Goal: Check status: Check status

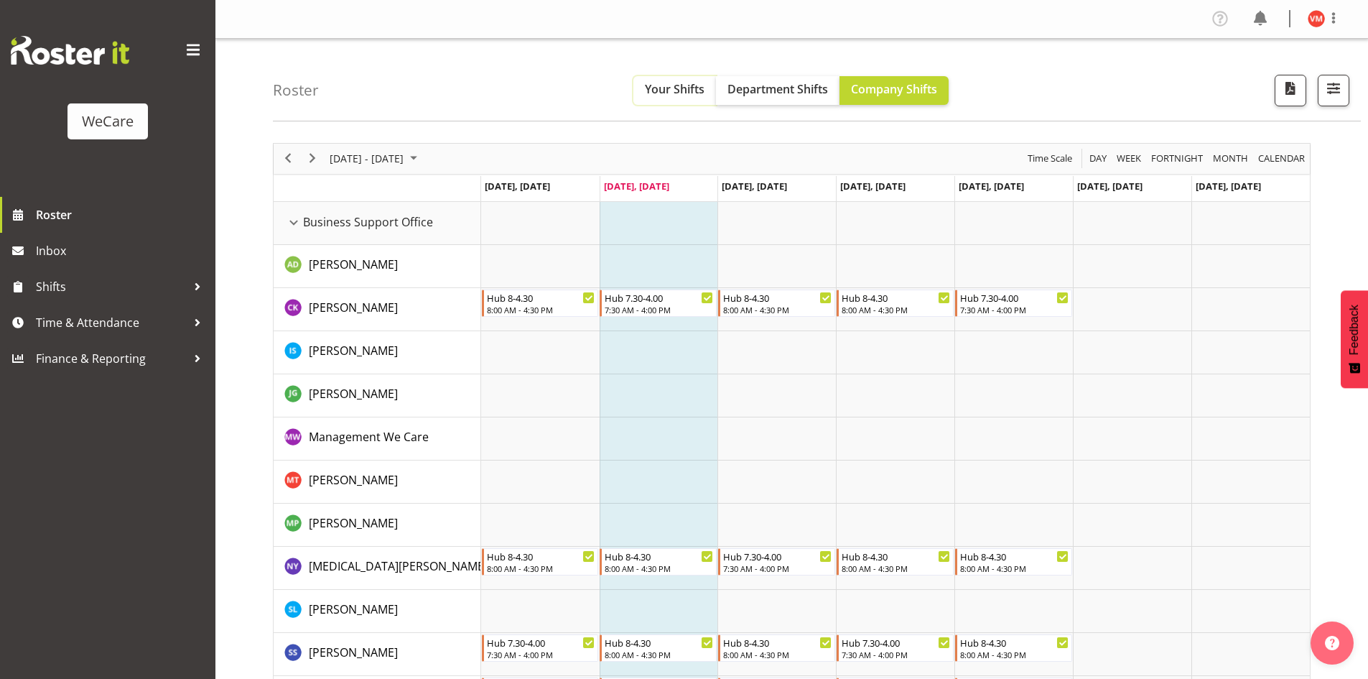
click at [679, 89] on span "Your Shifts" at bounding box center [675, 89] width 60 height 16
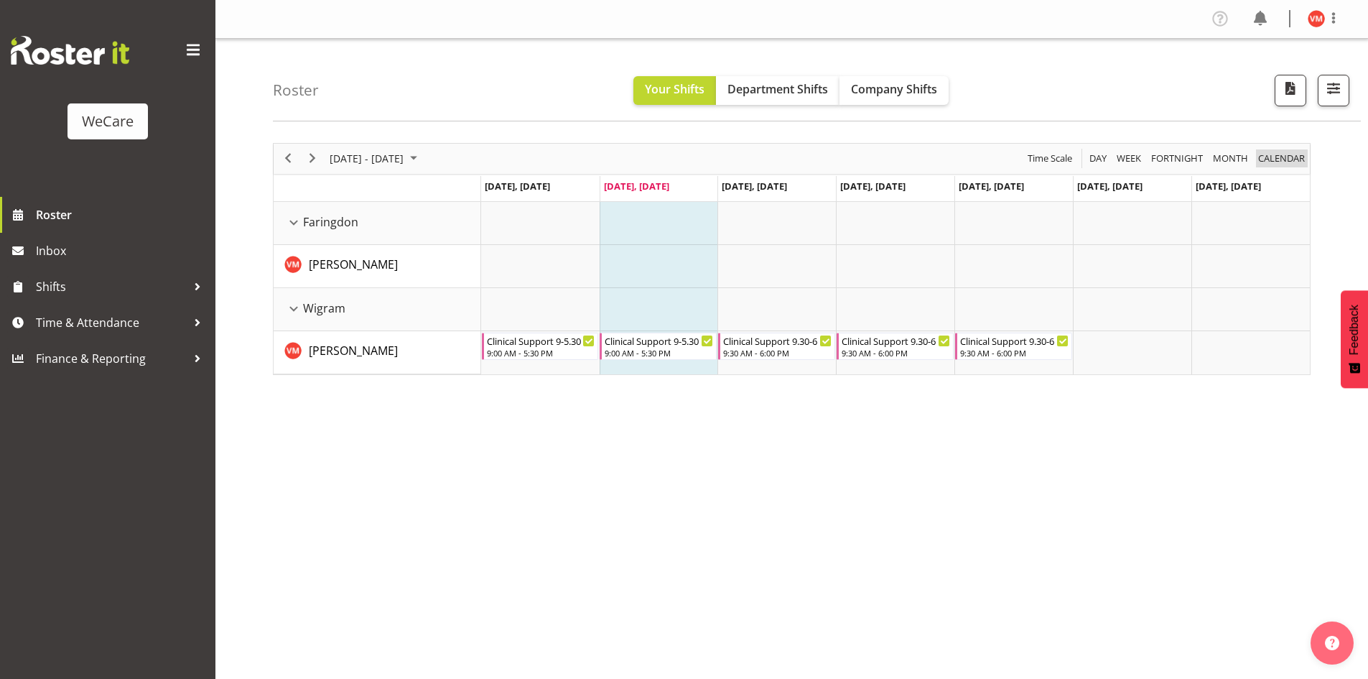
click at [1273, 161] on span "calendar" at bounding box center [1282, 158] width 50 height 18
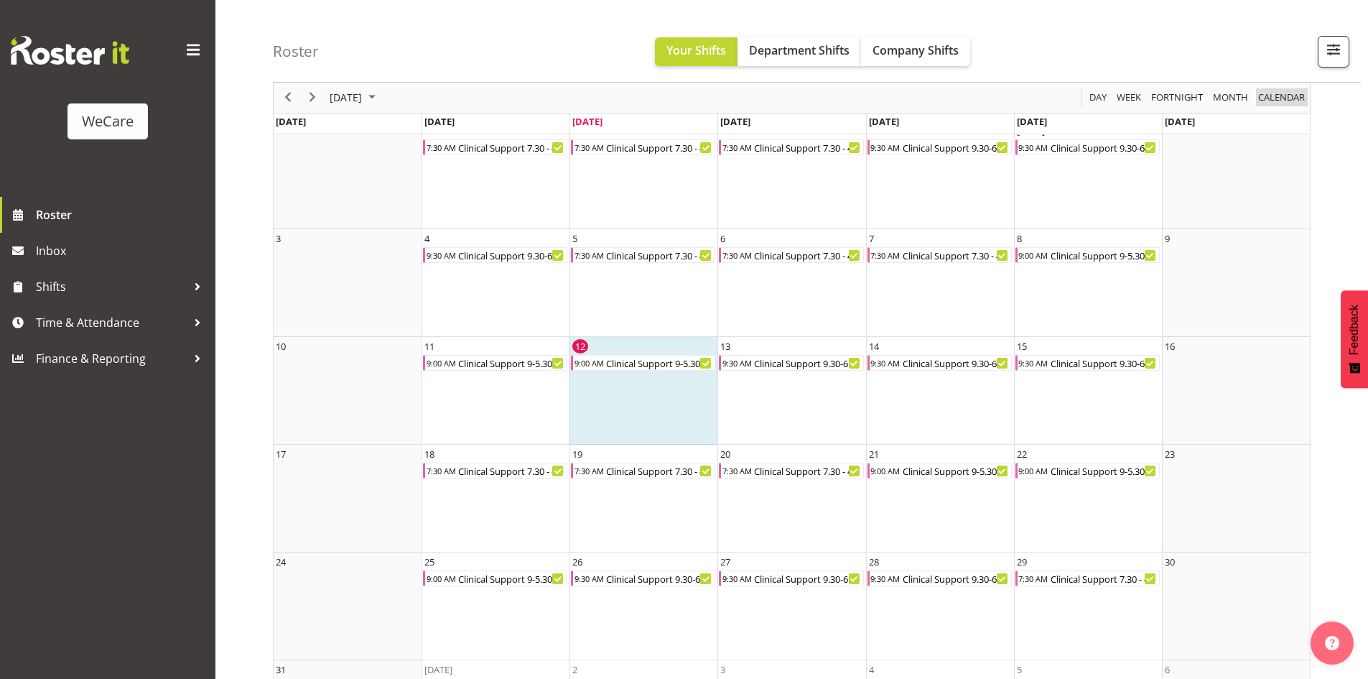
scroll to position [177, 0]
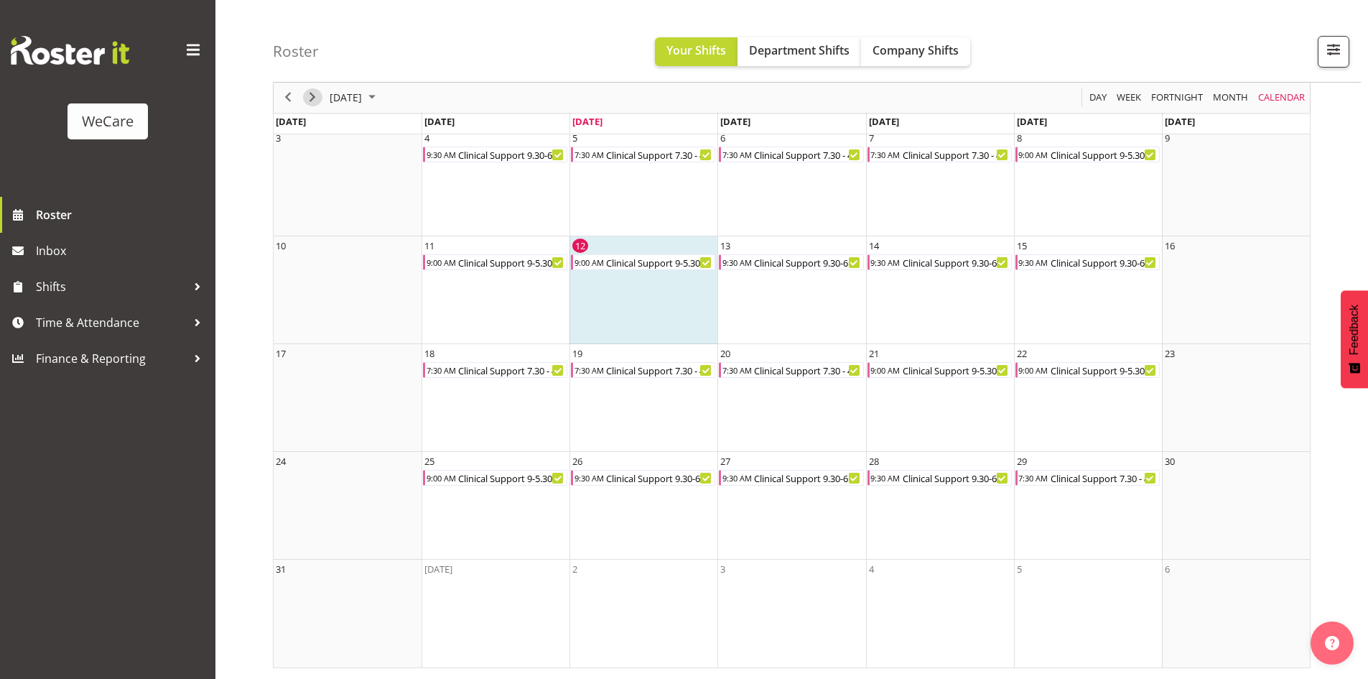
click at [312, 98] on span "Next" at bounding box center [312, 98] width 17 height 18
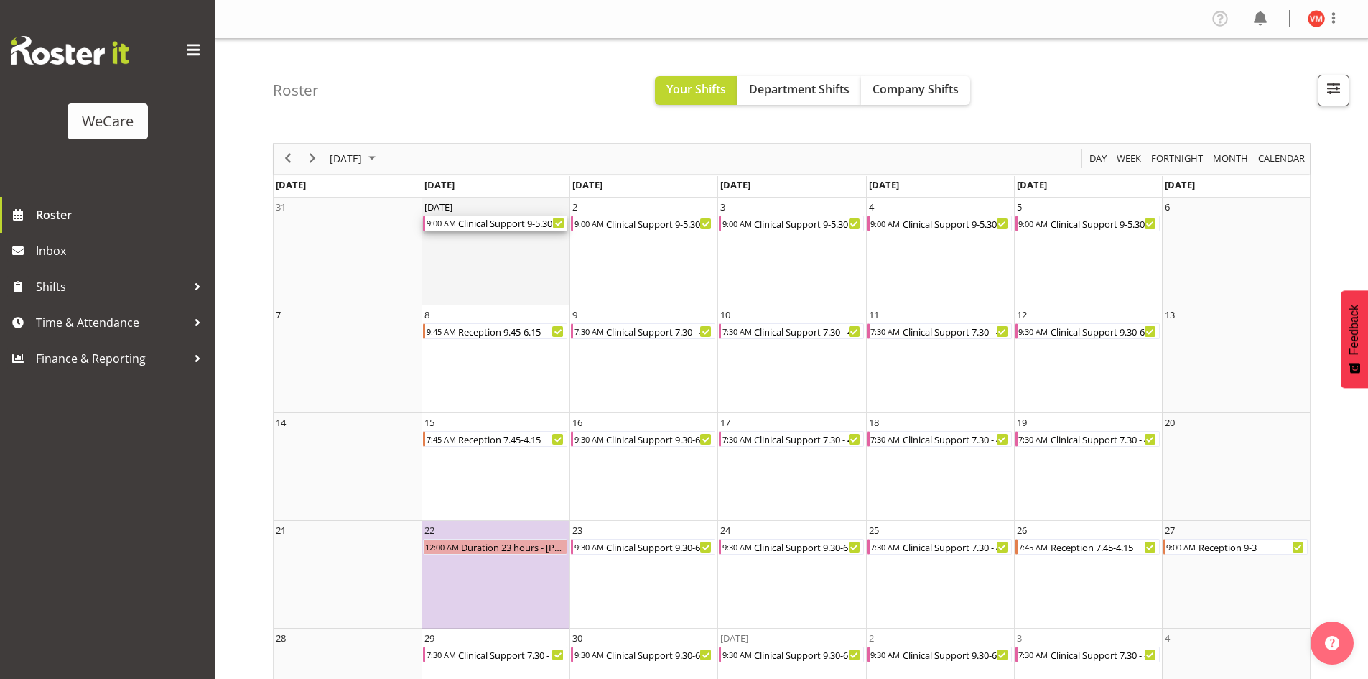
click at [504, 228] on div "Clinical Support 9-5.30" at bounding box center [512, 223] width 111 height 16
click at [0, 0] on div at bounding box center [0, 0] width 0 height 0
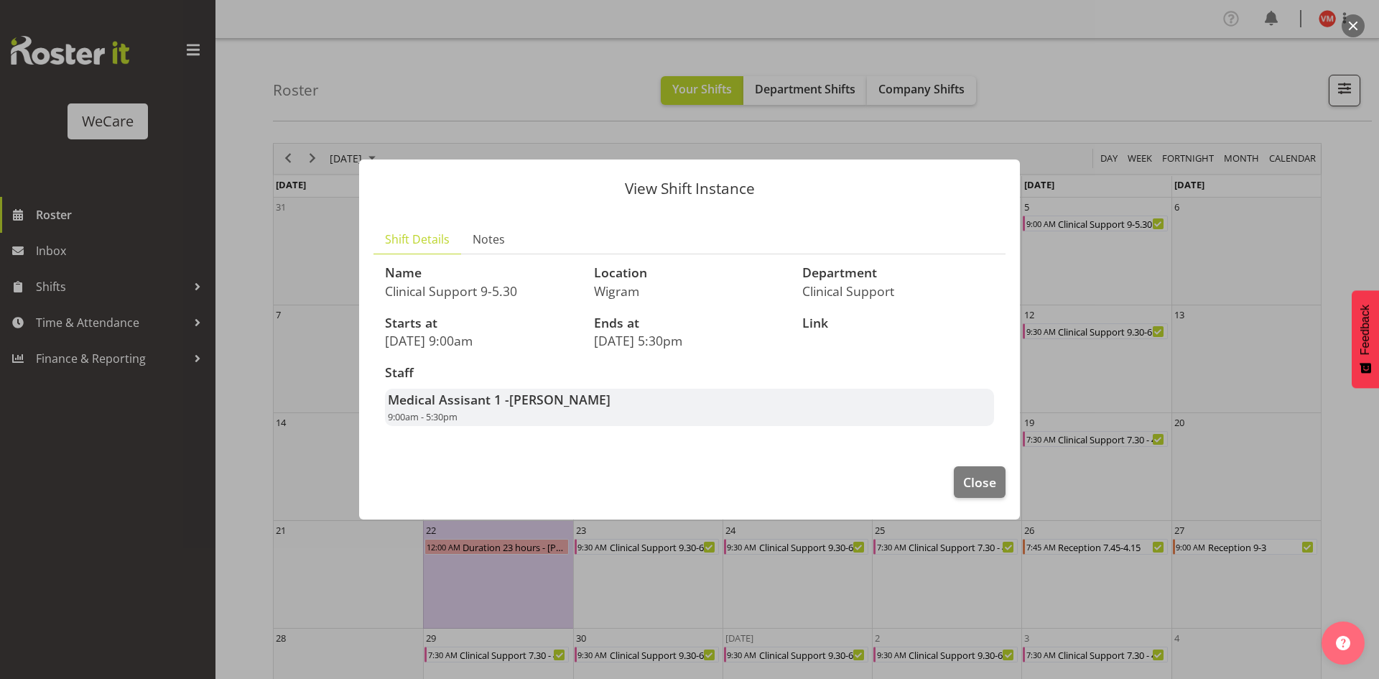
click at [1085, 302] on div at bounding box center [689, 339] width 1379 height 679
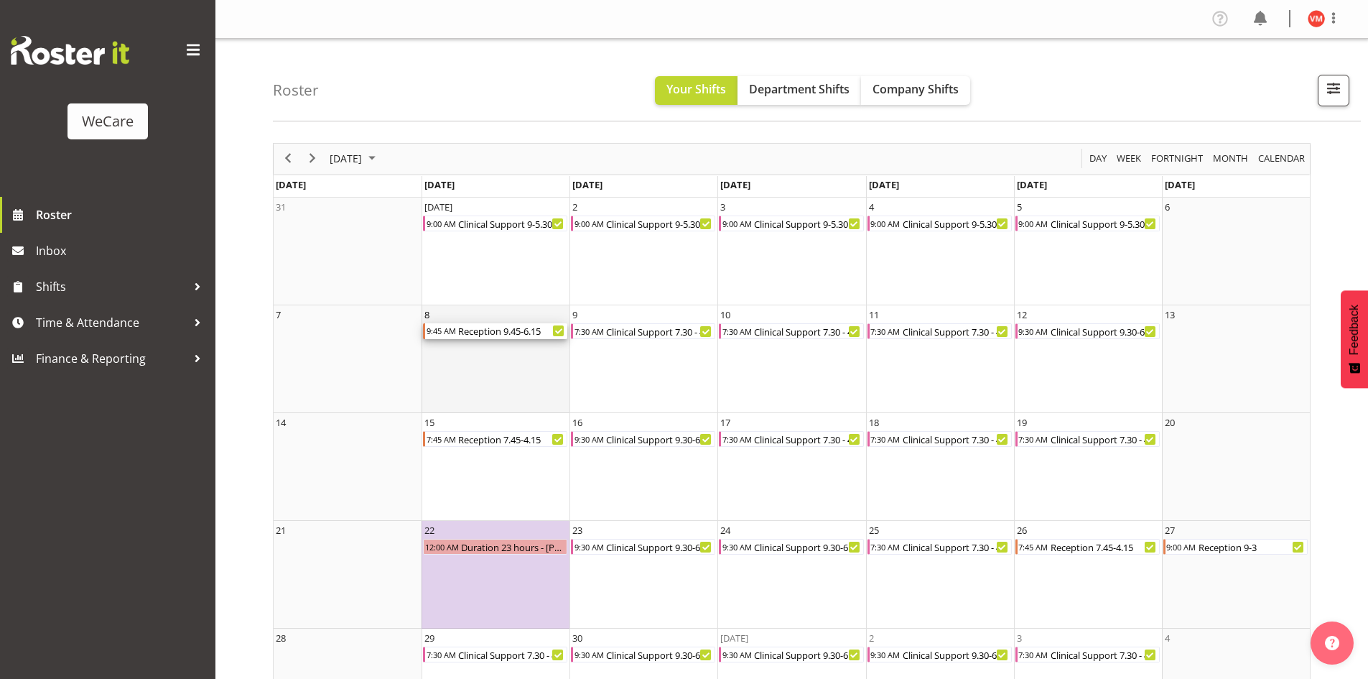
click at [493, 336] on div "Reception 9.45-6.15" at bounding box center [512, 331] width 111 height 16
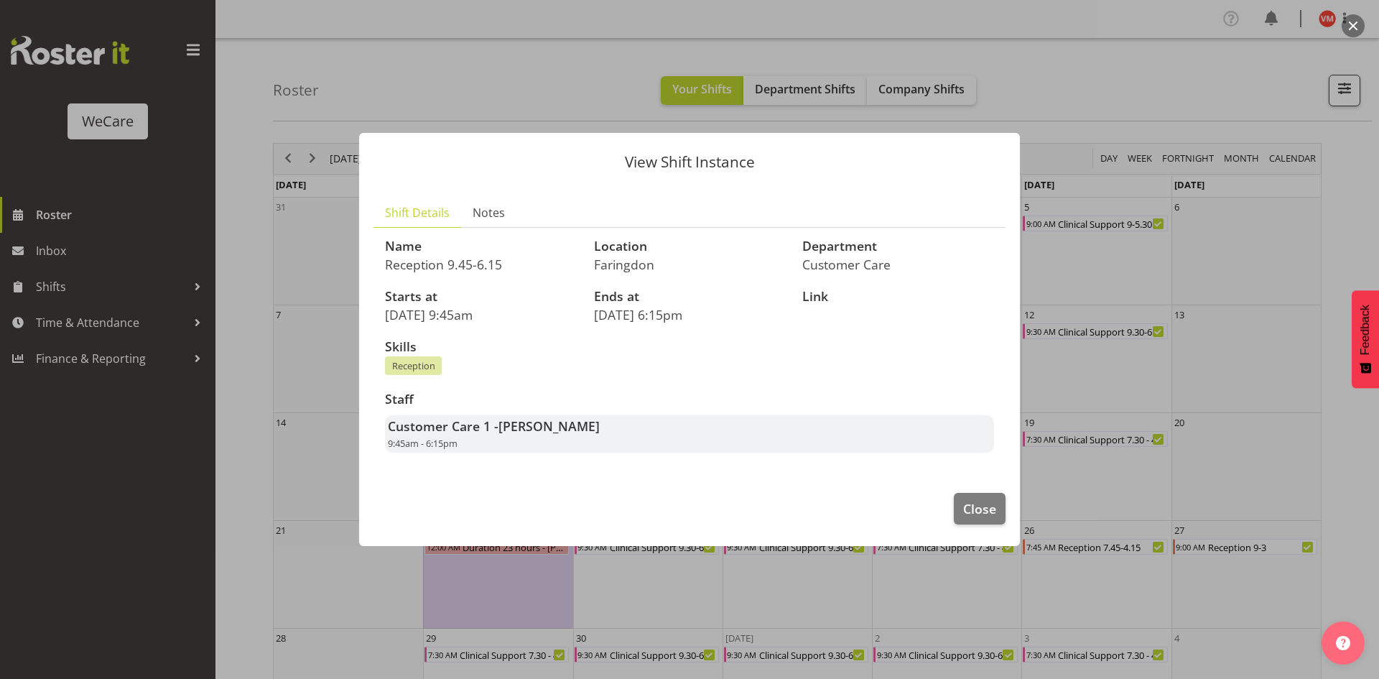
click at [1138, 327] on div at bounding box center [689, 339] width 1379 height 679
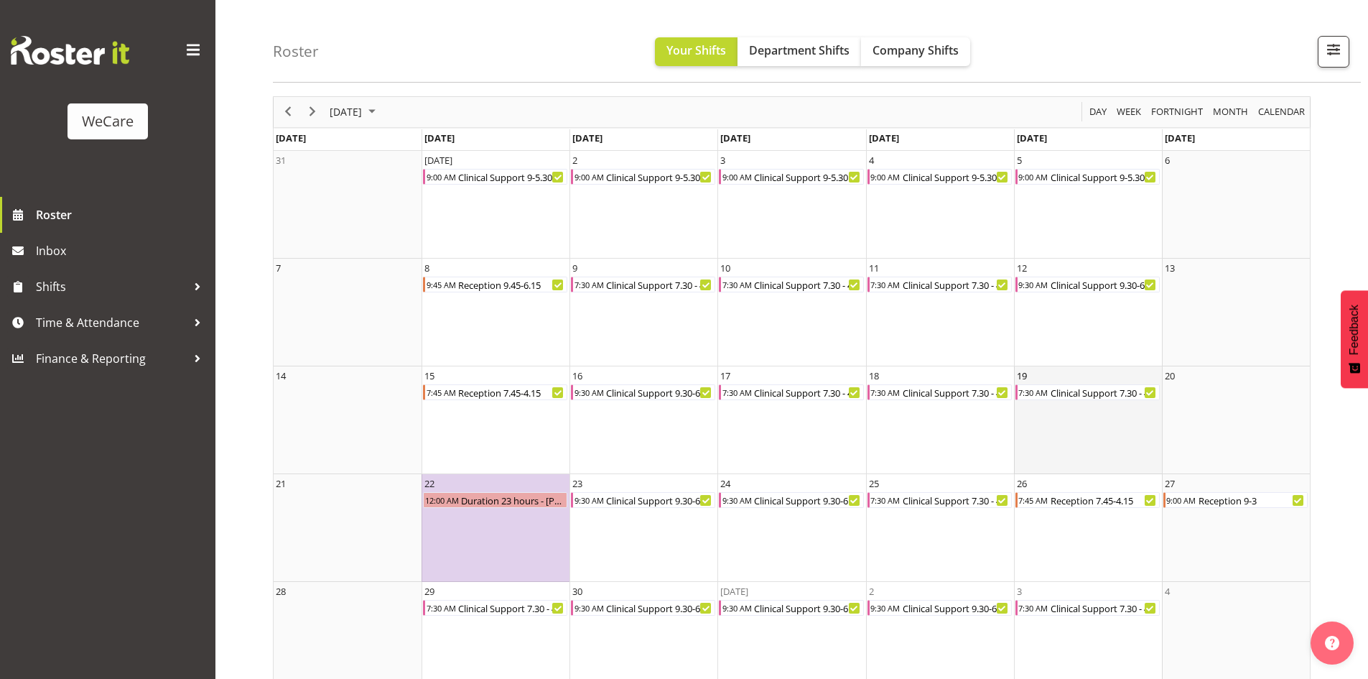
scroll to position [69, 0]
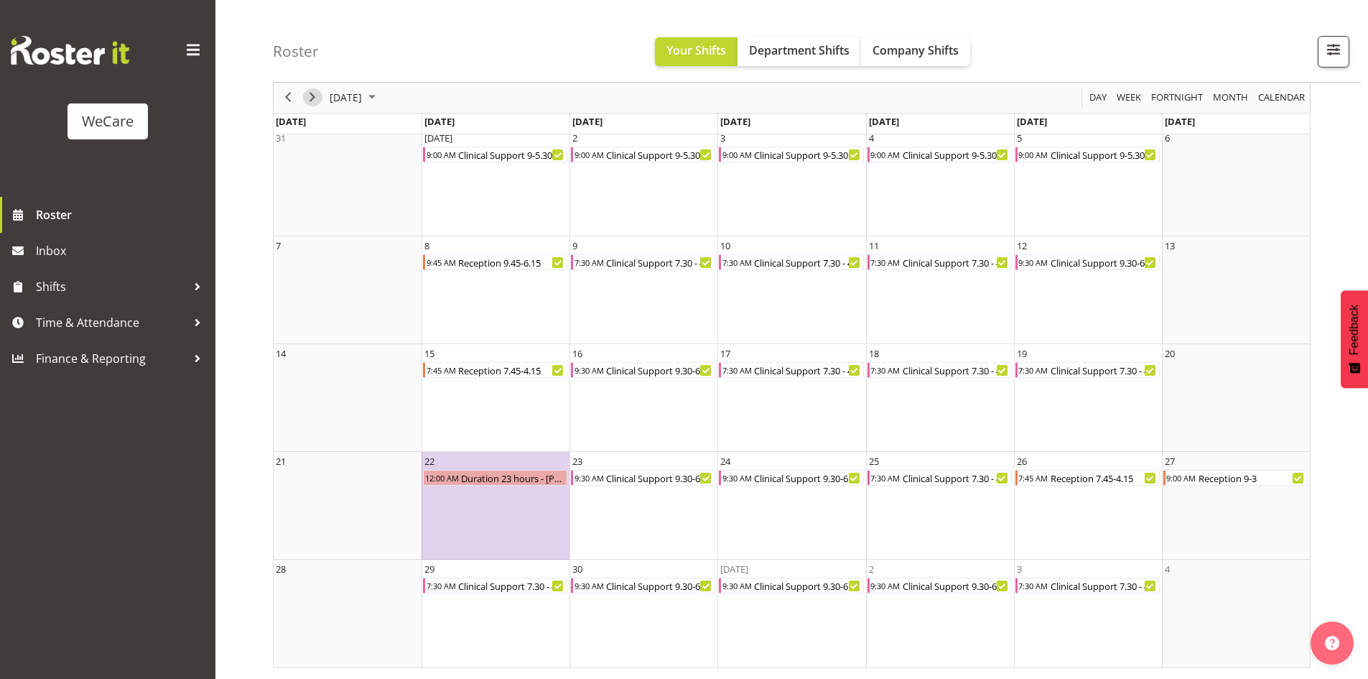
click at [318, 100] on span "Next" at bounding box center [312, 98] width 17 height 18
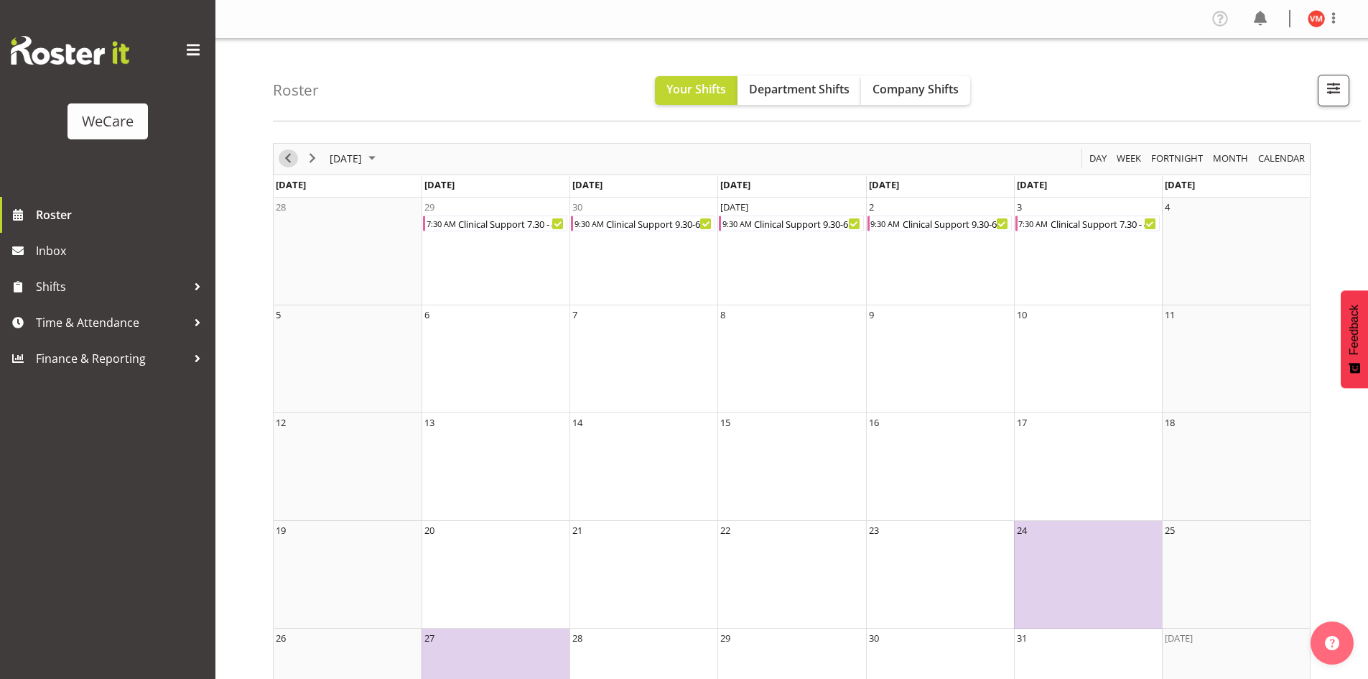
click at [287, 162] on span "Previous" at bounding box center [287, 158] width 17 height 18
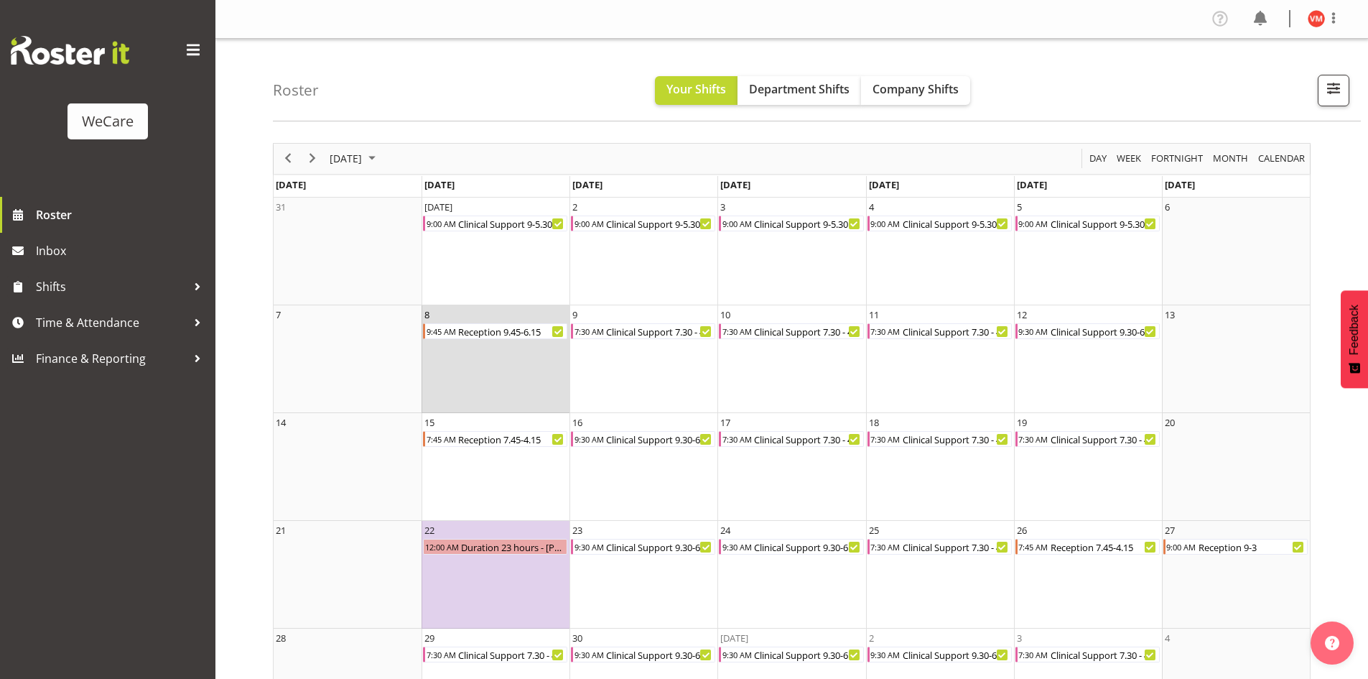
click at [496, 363] on td "8 9:45 AM Reception 9.45-6.15" at bounding box center [496, 359] width 148 height 108
click at [957, 93] on span "Company Shifts" at bounding box center [916, 89] width 86 height 16
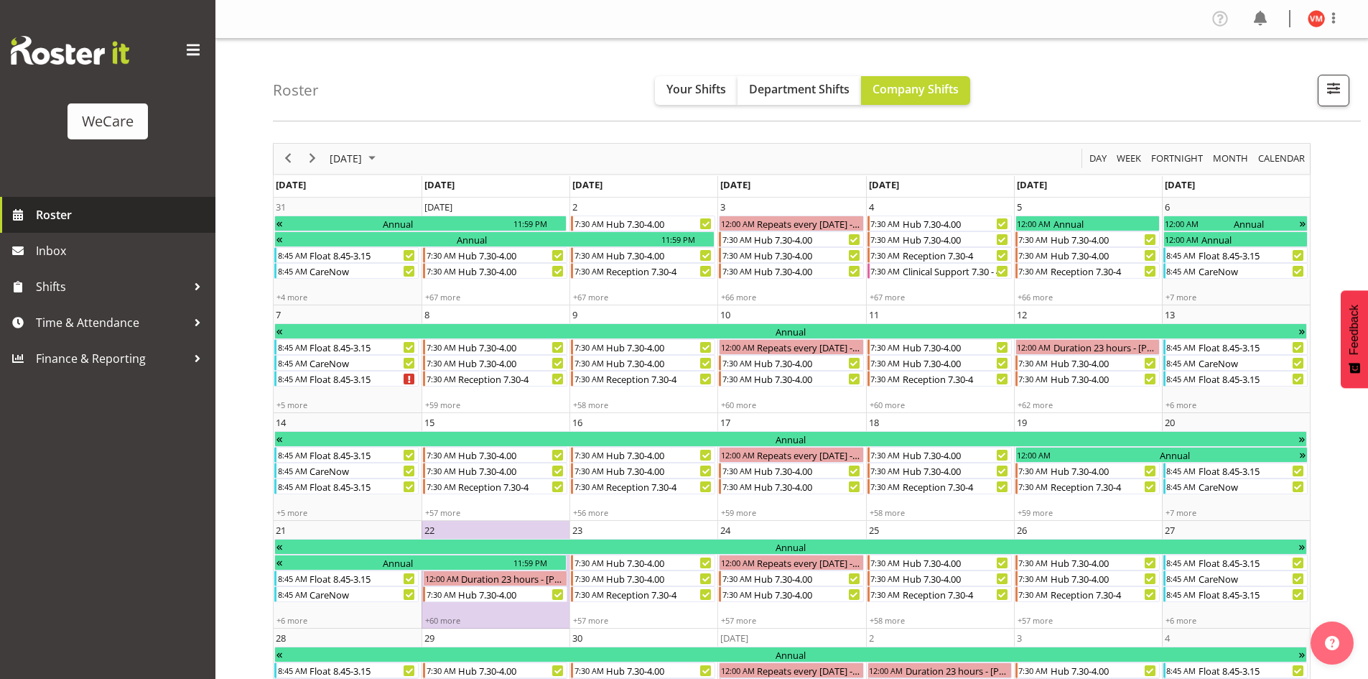
click at [46, 210] on span "Roster" at bounding box center [122, 215] width 172 height 22
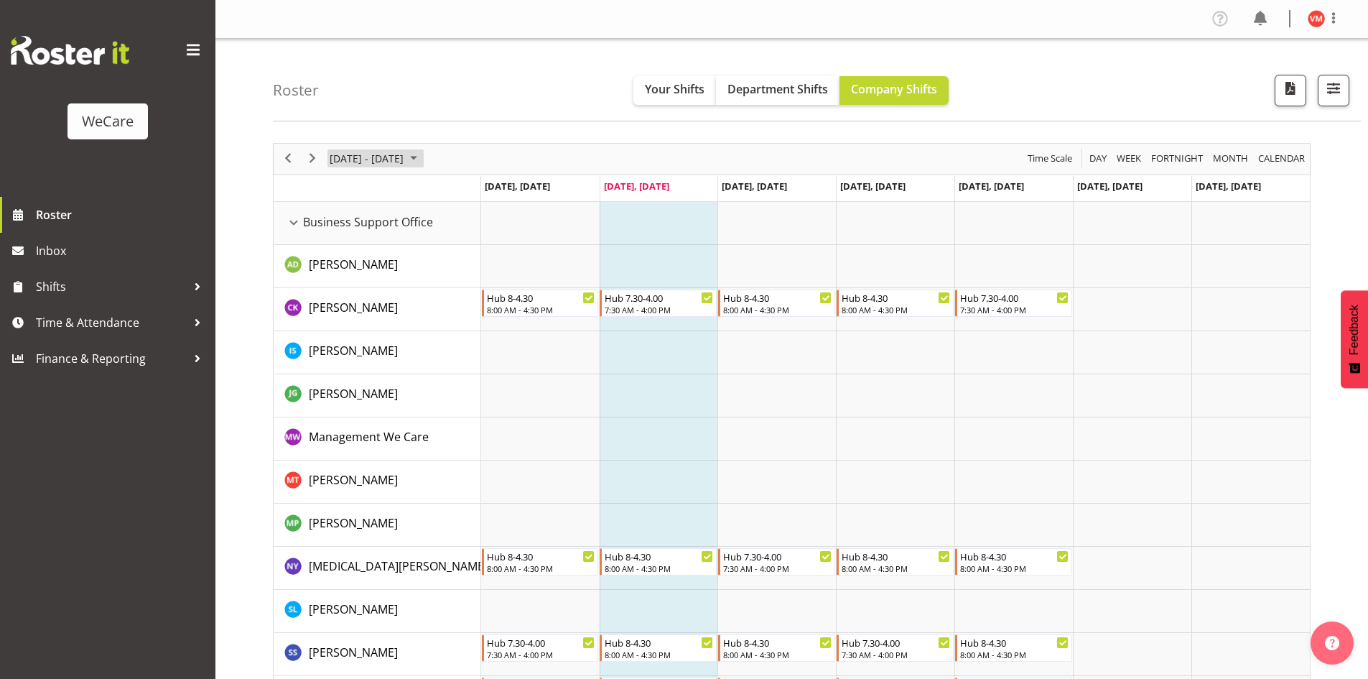
click at [395, 162] on span "[DATE] - [DATE]" at bounding box center [366, 158] width 77 height 18
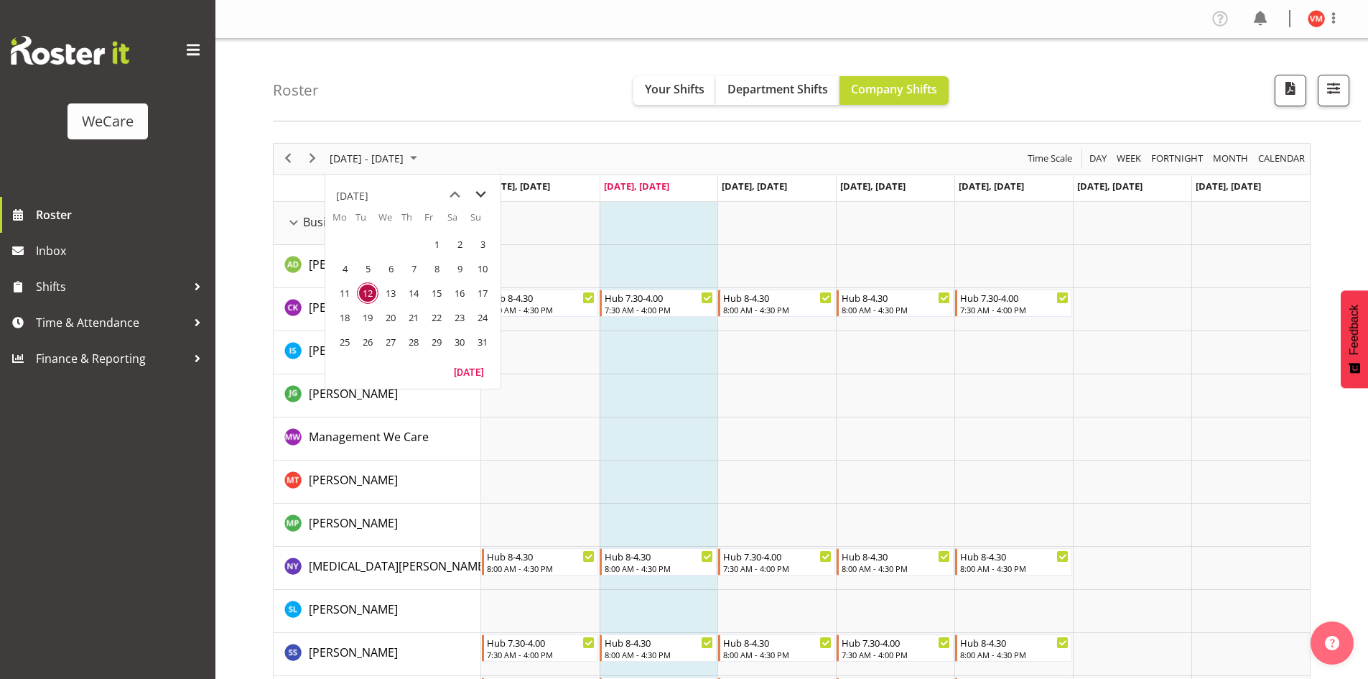
click at [475, 198] on span "next month" at bounding box center [480, 195] width 25 height 26
click at [349, 269] on span "8" at bounding box center [345, 269] width 22 height 22
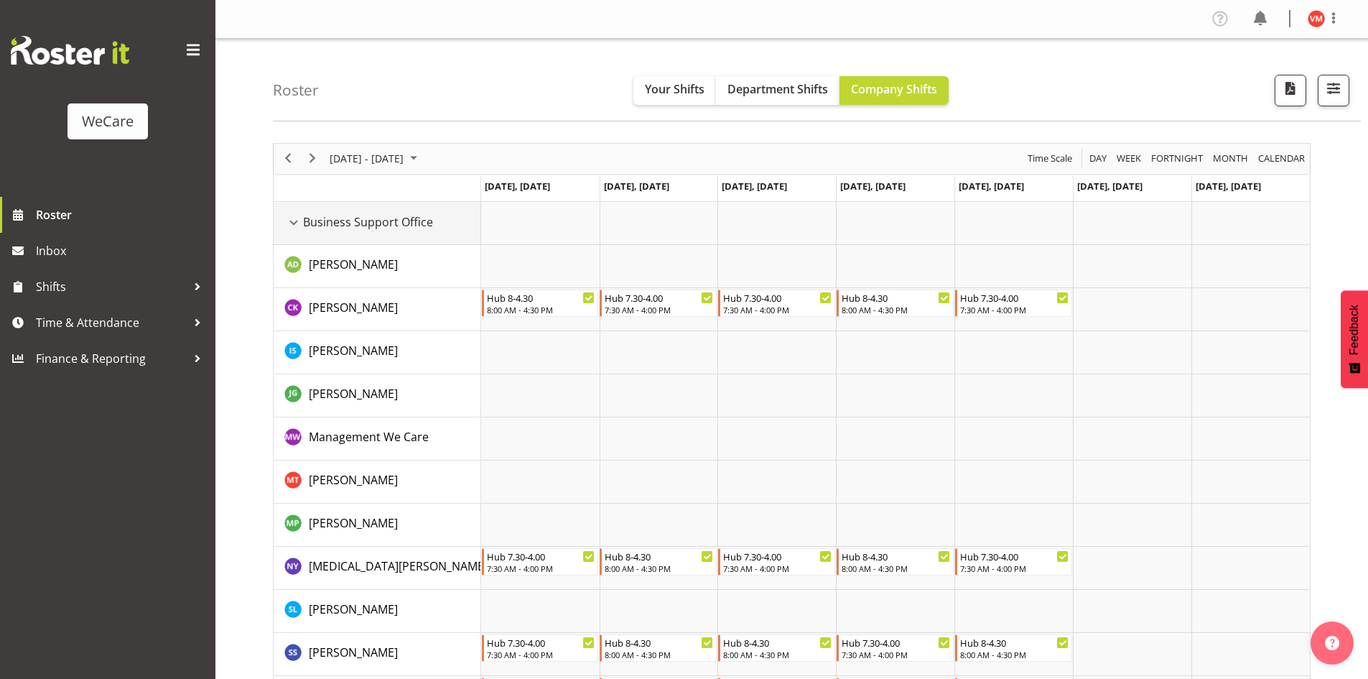
click at [289, 227] on div "Business Support Office resource" at bounding box center [293, 222] width 19 height 19
